Goal: Task Accomplishment & Management: Use online tool/utility

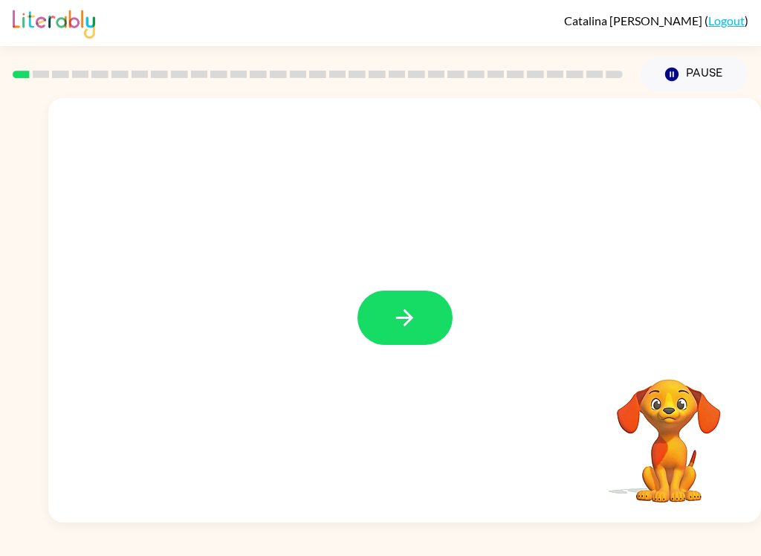
click at [405, 307] on icon "button" at bounding box center [405, 318] width 26 height 26
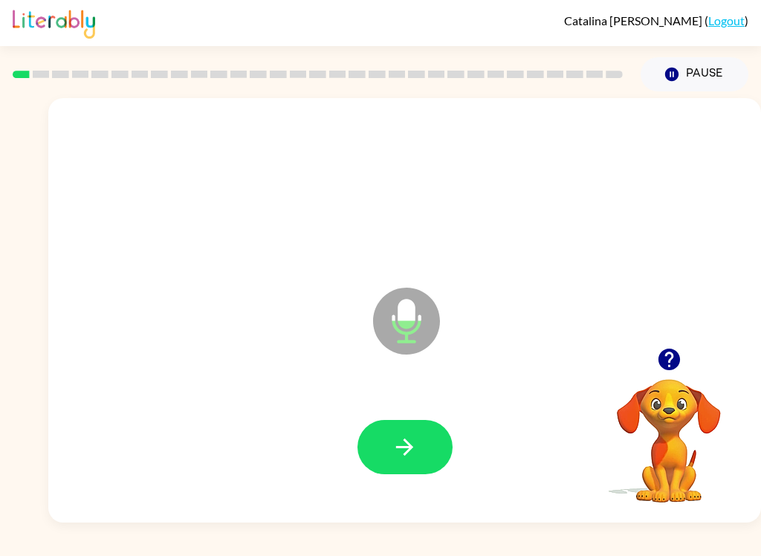
click at [421, 444] on button "button" at bounding box center [404, 447] width 95 height 54
click at [410, 437] on icon "button" at bounding box center [405, 447] width 26 height 26
click at [405, 447] on icon "button" at bounding box center [404, 446] width 17 height 17
click at [426, 424] on button "button" at bounding box center [404, 447] width 95 height 54
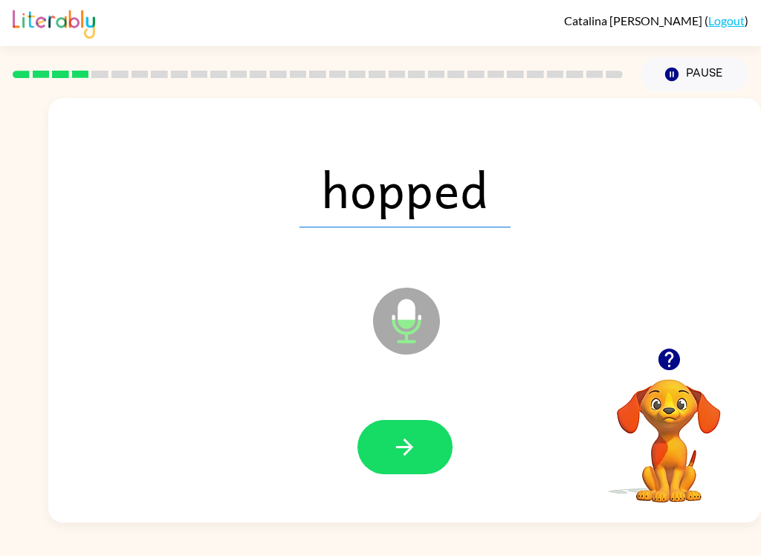
click at [404, 434] on icon "button" at bounding box center [405, 447] width 26 height 26
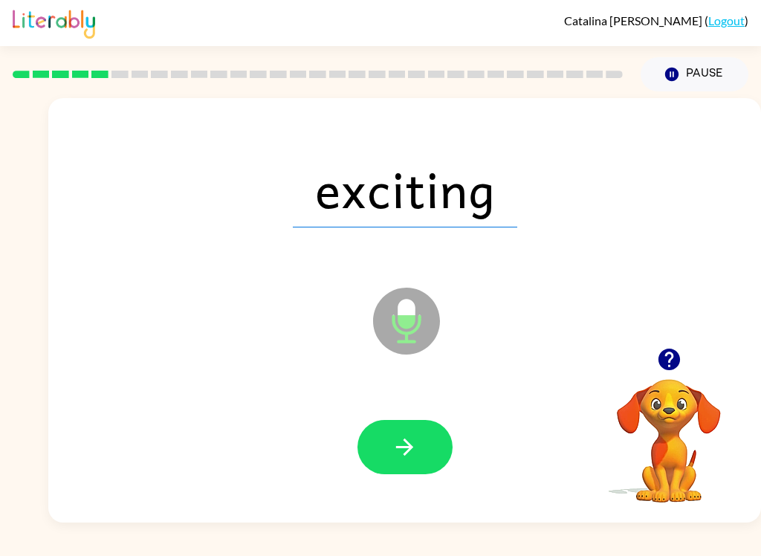
click at [406, 446] on icon "button" at bounding box center [405, 447] width 26 height 26
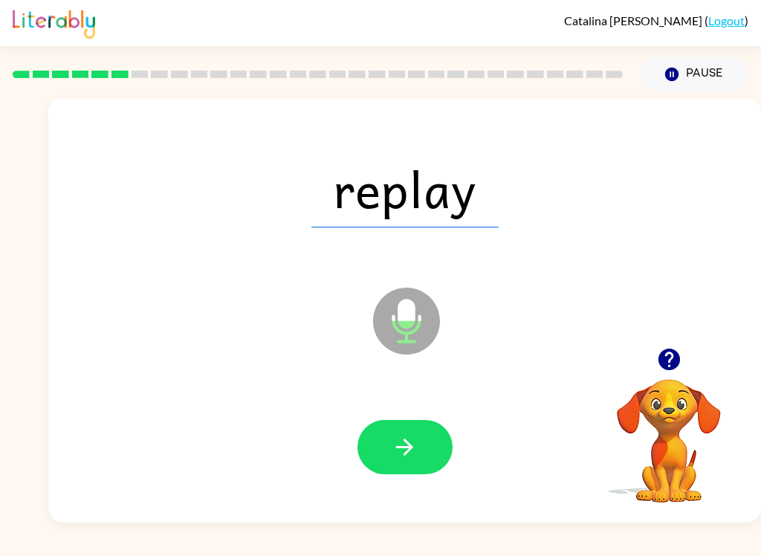
click at [389, 464] on button "button" at bounding box center [404, 447] width 95 height 54
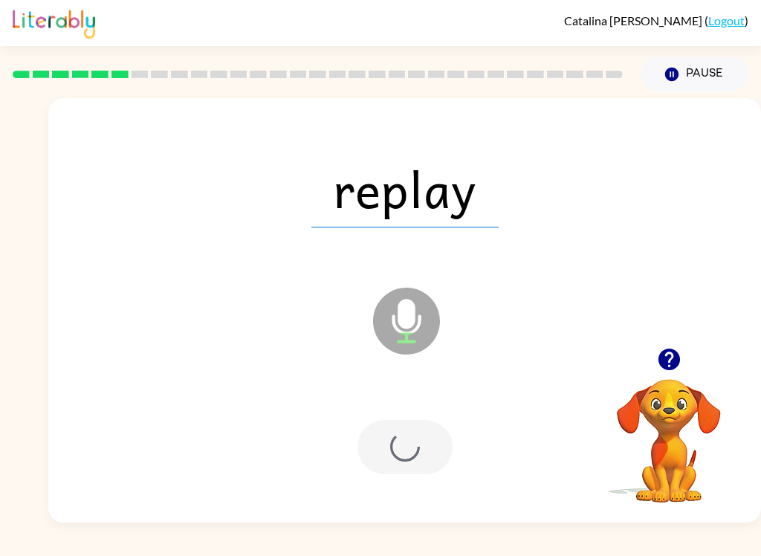
click at [388, 464] on div at bounding box center [404, 447] width 95 height 54
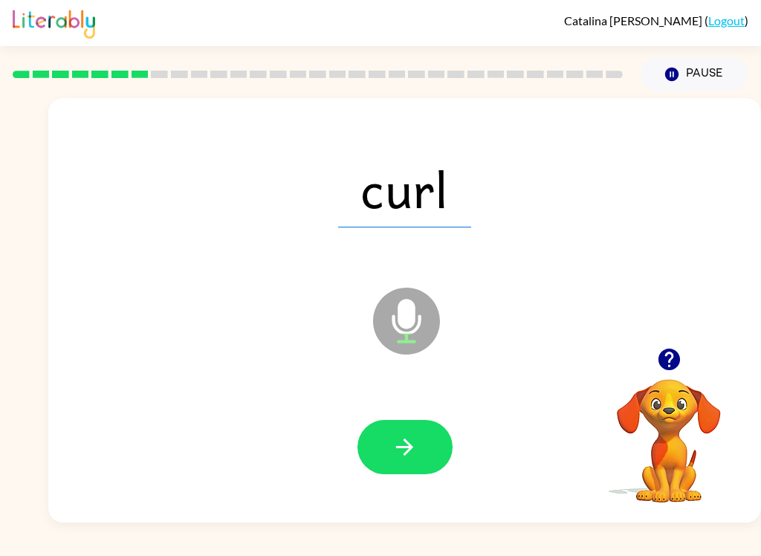
click at [388, 444] on button "button" at bounding box center [404, 447] width 95 height 54
click at [413, 441] on icon "button" at bounding box center [405, 447] width 26 height 26
click at [412, 441] on icon "button" at bounding box center [405, 447] width 26 height 26
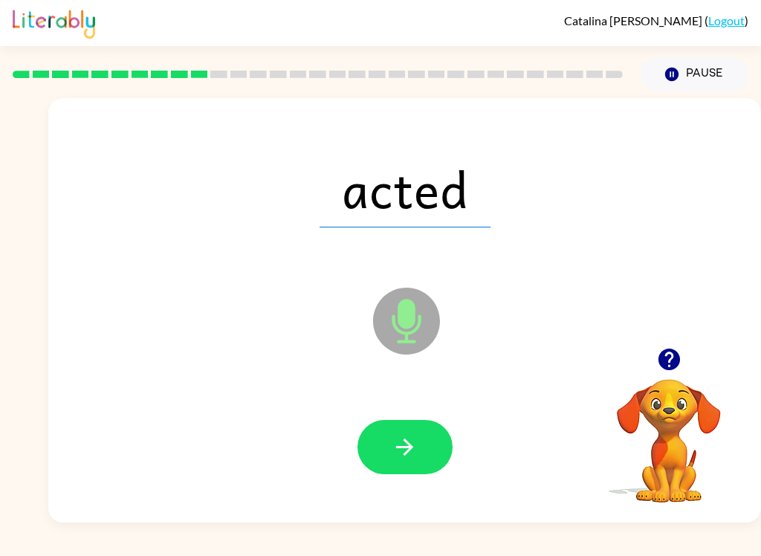
click at [409, 450] on icon "button" at bounding box center [404, 446] width 17 height 17
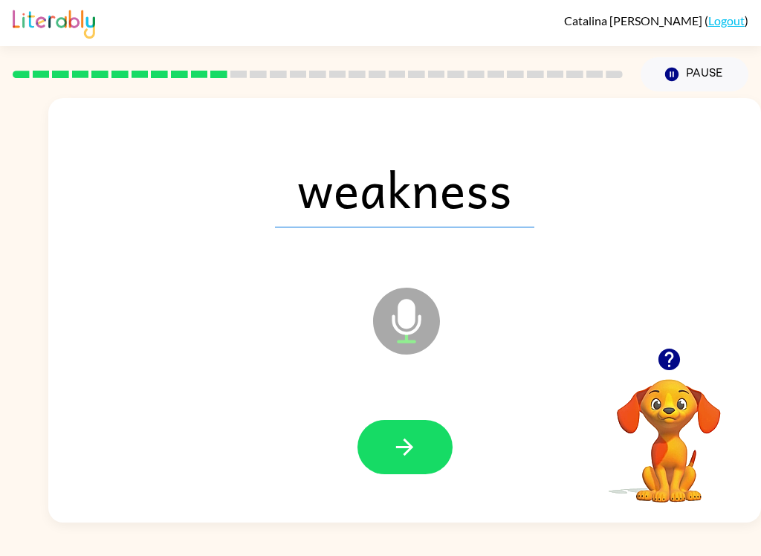
click at [423, 438] on button "button" at bounding box center [404, 447] width 95 height 54
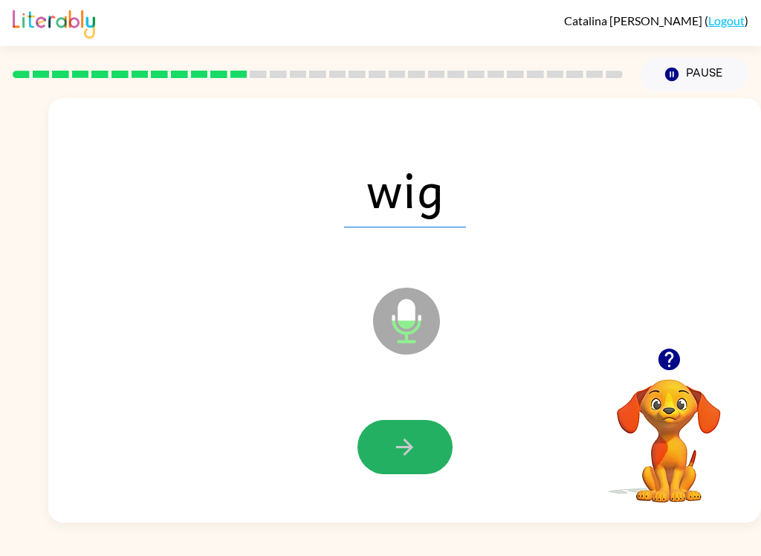
click at [393, 455] on icon "button" at bounding box center [405, 447] width 26 height 26
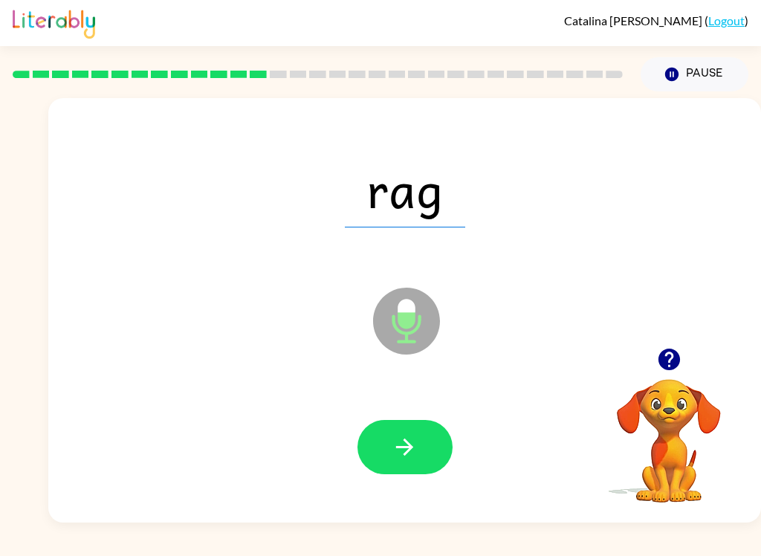
click at [392, 454] on icon "button" at bounding box center [405, 447] width 26 height 26
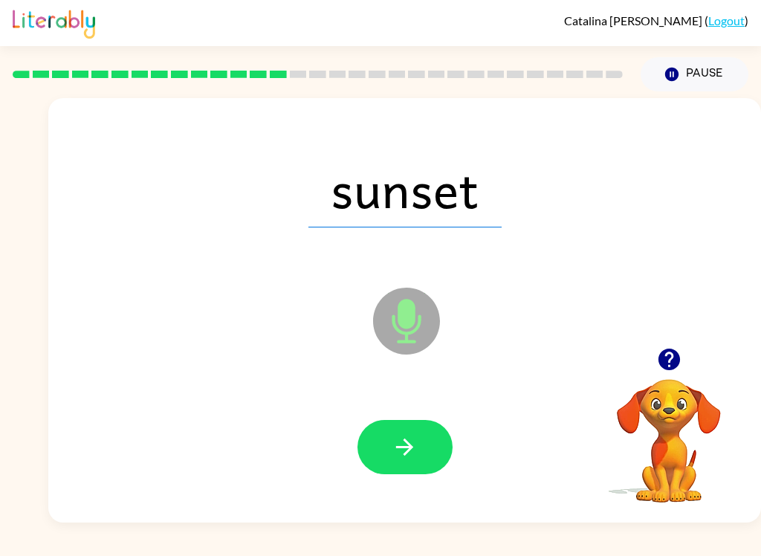
click at [398, 435] on icon "button" at bounding box center [405, 447] width 26 height 26
click at [413, 424] on button "button" at bounding box center [404, 447] width 95 height 54
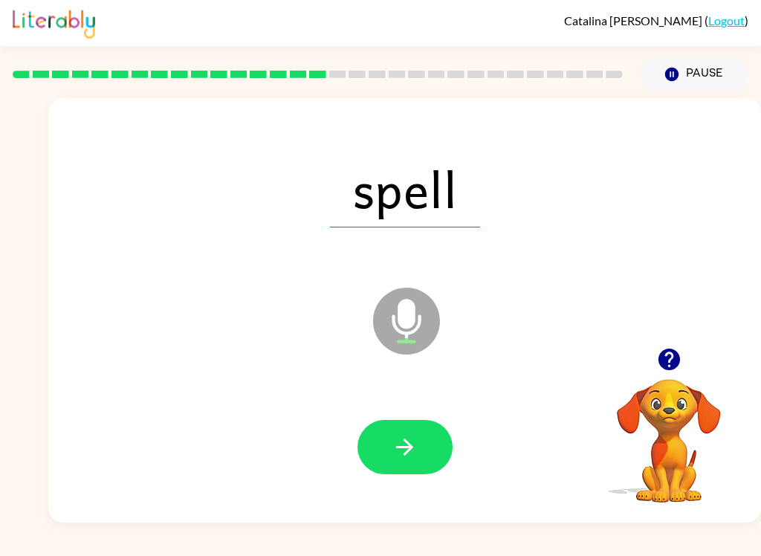
click at [414, 456] on icon "button" at bounding box center [405, 447] width 26 height 26
click at [412, 452] on icon "button" at bounding box center [405, 447] width 26 height 26
click at [419, 410] on div at bounding box center [404, 447] width 683 height 122
click at [410, 446] on icon "button" at bounding box center [404, 446] width 17 height 17
click at [426, 423] on button "button" at bounding box center [404, 447] width 95 height 54
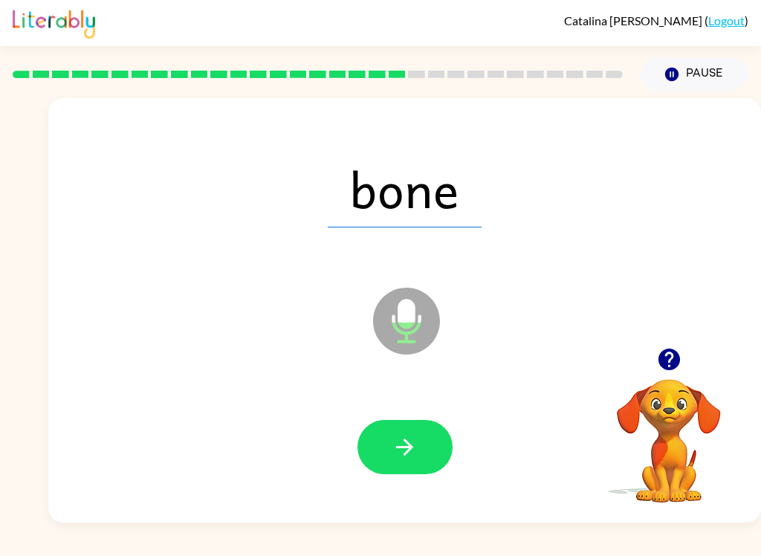
click at [417, 453] on icon "button" at bounding box center [405, 447] width 26 height 26
click at [409, 455] on icon "button" at bounding box center [405, 447] width 26 height 26
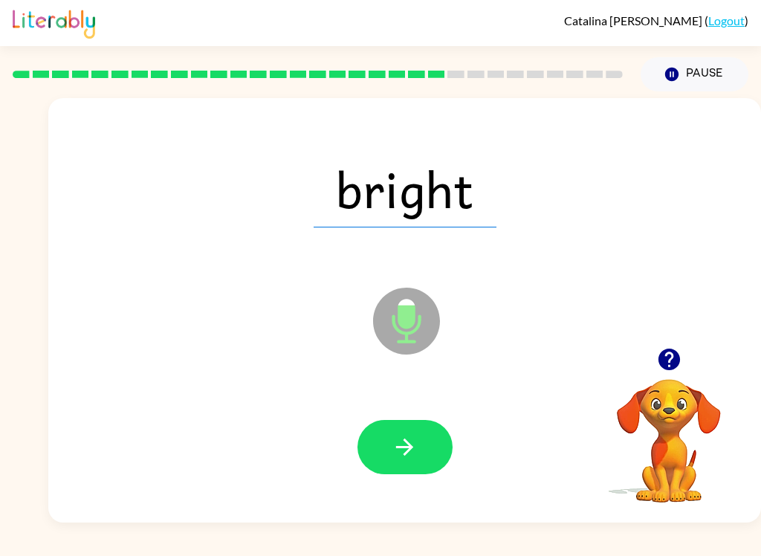
click at [410, 438] on icon "button" at bounding box center [405, 447] width 26 height 26
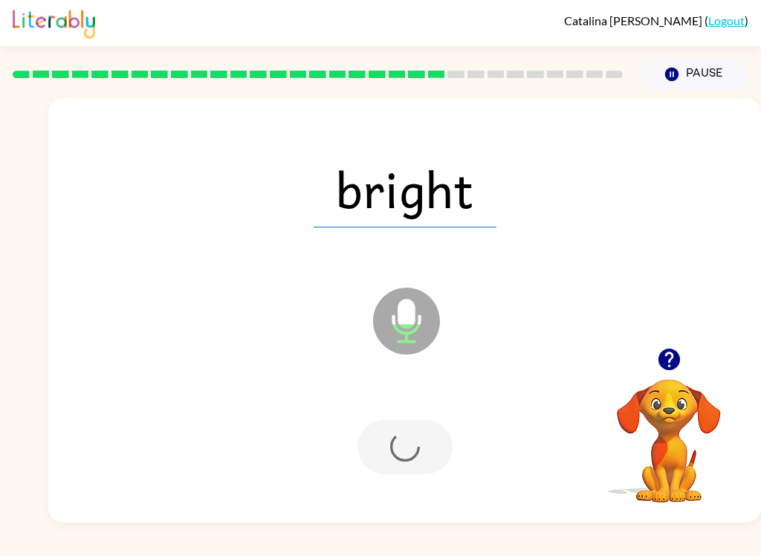
click at [87, 551] on div "[PERSON_NAME] ( Logout ) Pause Pause bright Microphone The Microphone is here w…" at bounding box center [380, 278] width 761 height 556
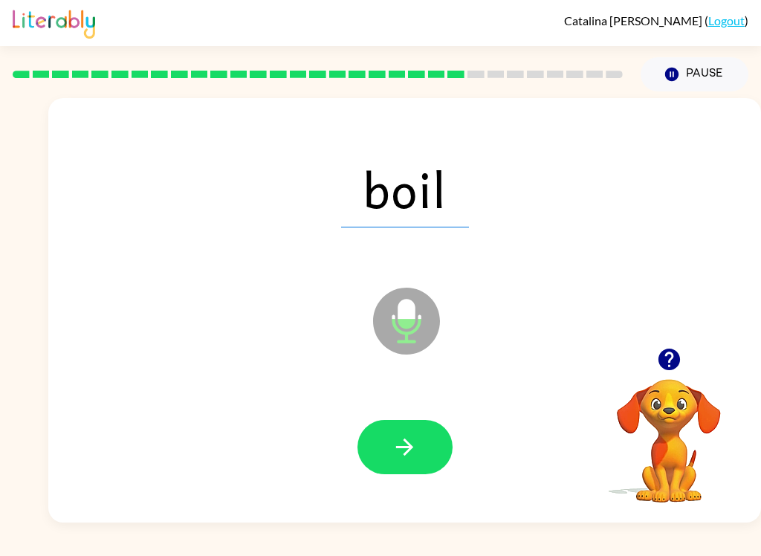
click at [403, 429] on button "button" at bounding box center [404, 447] width 95 height 54
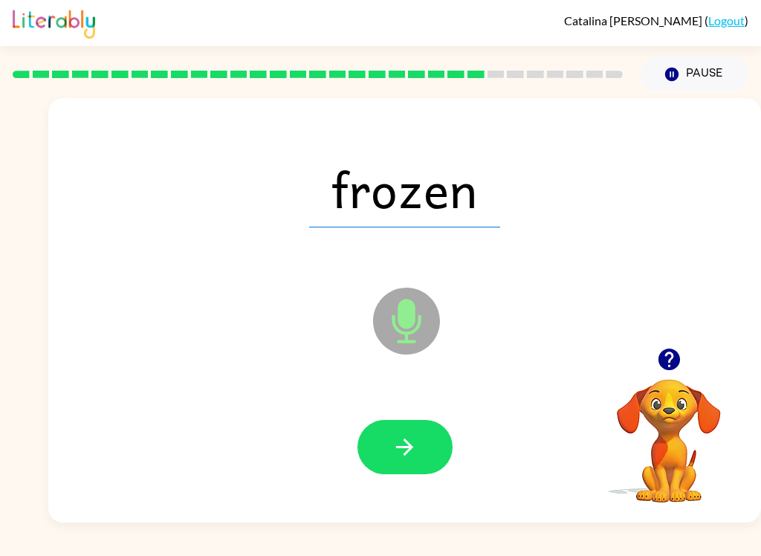
click at [403, 436] on icon "button" at bounding box center [405, 447] width 26 height 26
click at [386, 444] on button "button" at bounding box center [404, 447] width 95 height 54
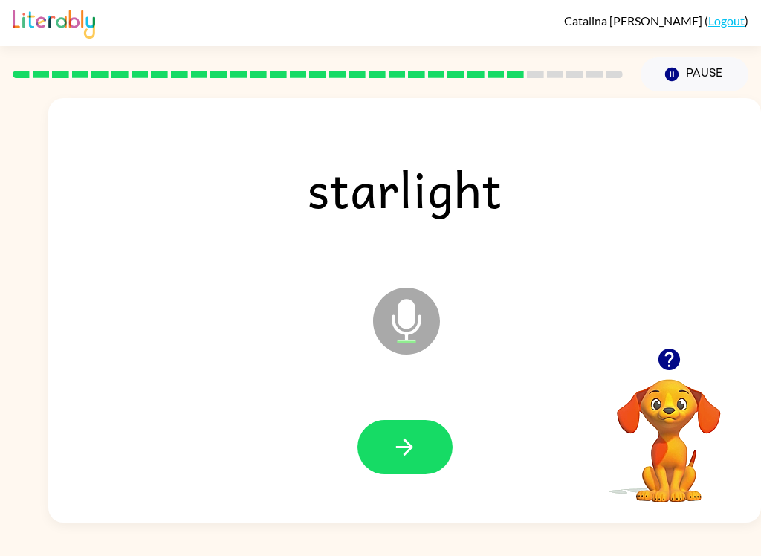
click at [384, 443] on button "button" at bounding box center [404, 447] width 95 height 54
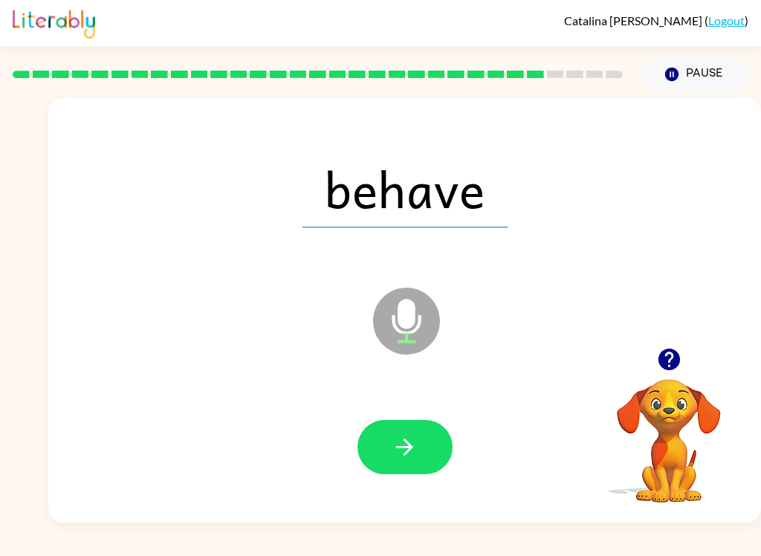
click at [403, 445] on icon "button" at bounding box center [405, 447] width 26 height 26
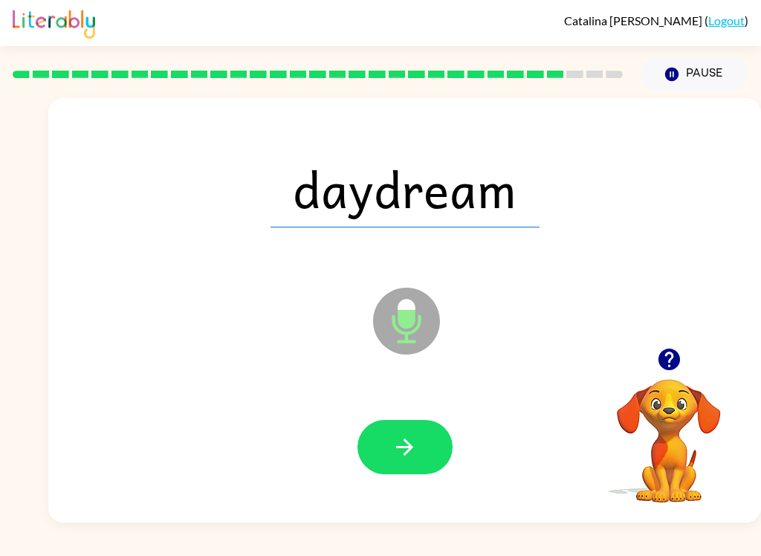
click at [419, 444] on button "button" at bounding box center [404, 447] width 95 height 54
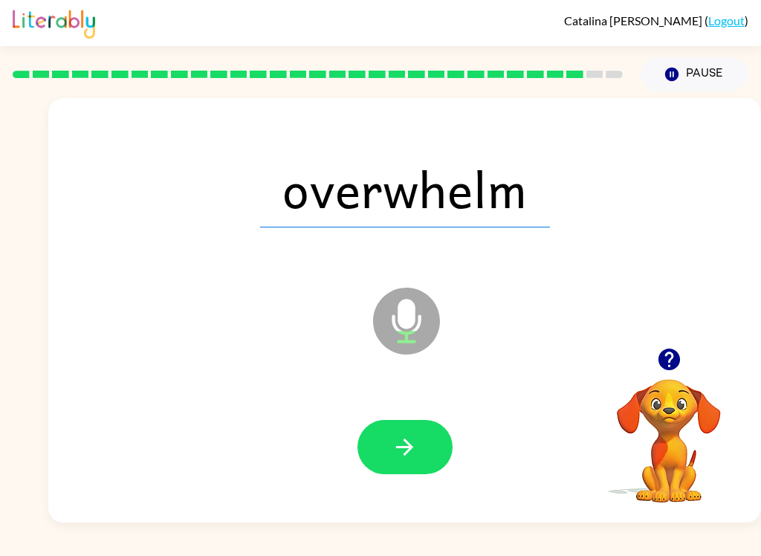
click at [413, 438] on icon "button" at bounding box center [405, 447] width 26 height 26
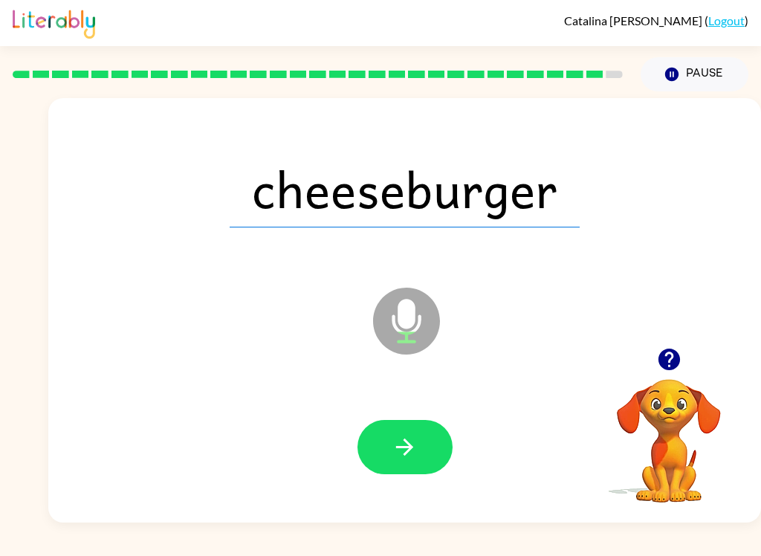
click at [402, 444] on icon "button" at bounding box center [405, 447] width 26 height 26
